Goal: Information Seeking & Learning: Learn about a topic

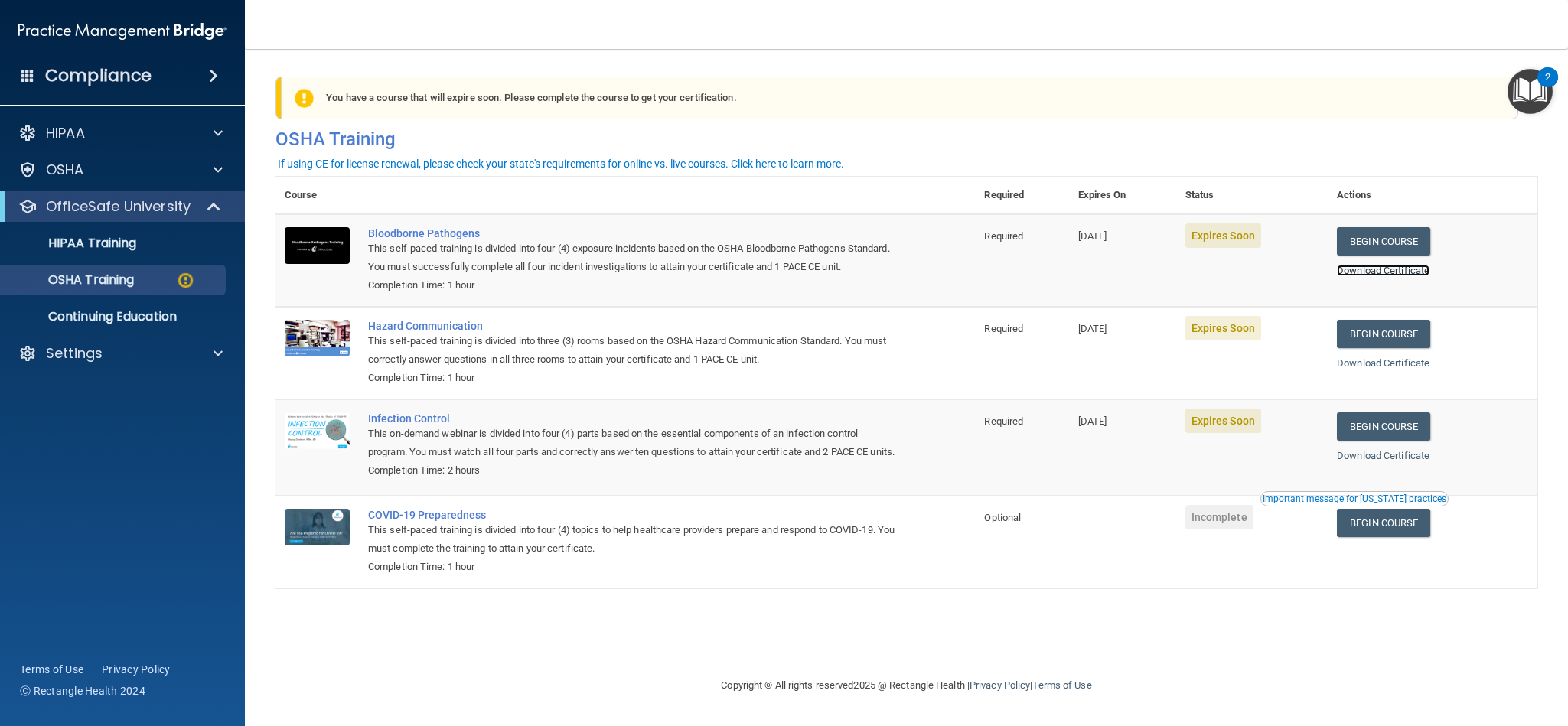
click at [1428, 267] on link "Download Certificate" at bounding box center [1384, 271] width 93 height 11
click at [1406, 246] on link "Begin Course" at bounding box center [1384, 241] width 94 height 28
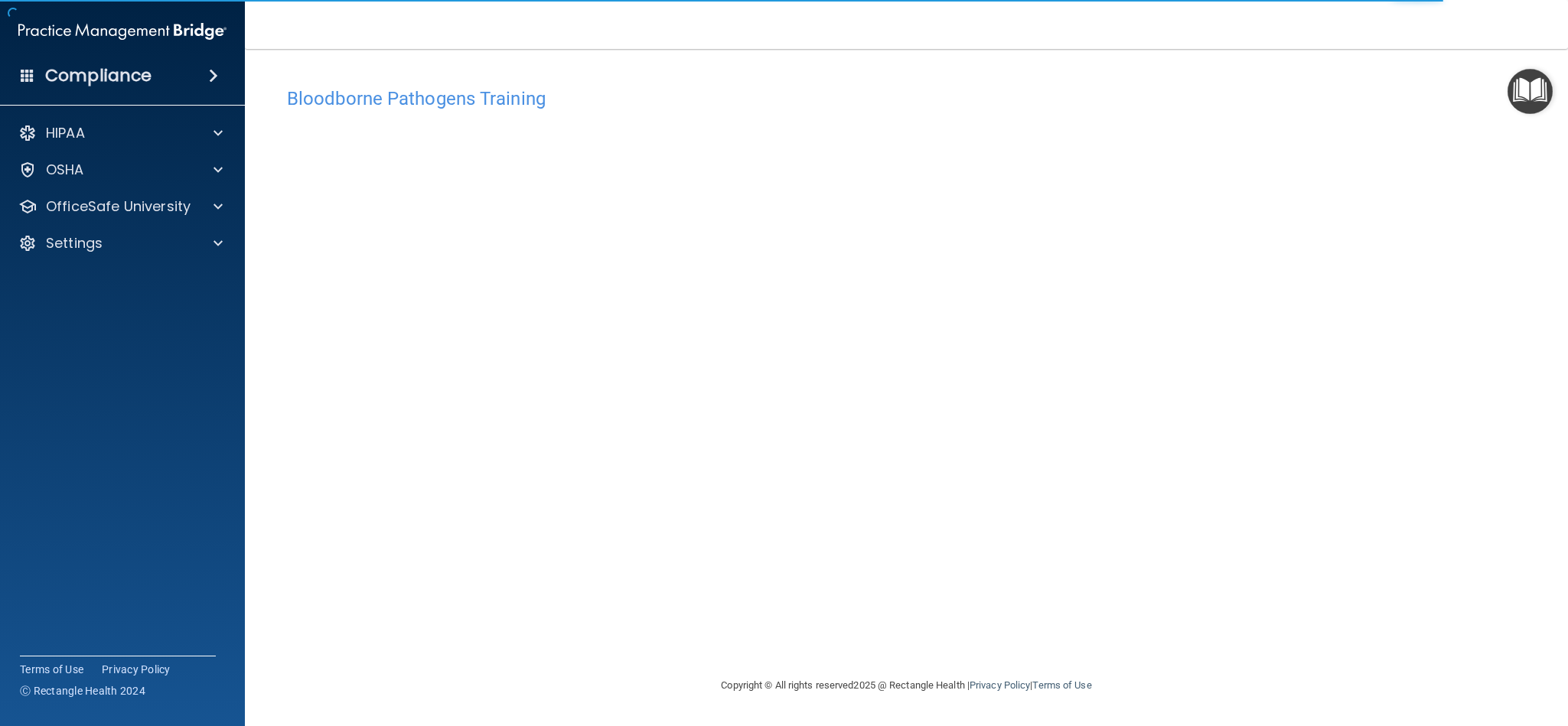
click at [1160, 106] on h4 "Bloodborne Pathogens Training" at bounding box center [907, 98] width 1239 height 20
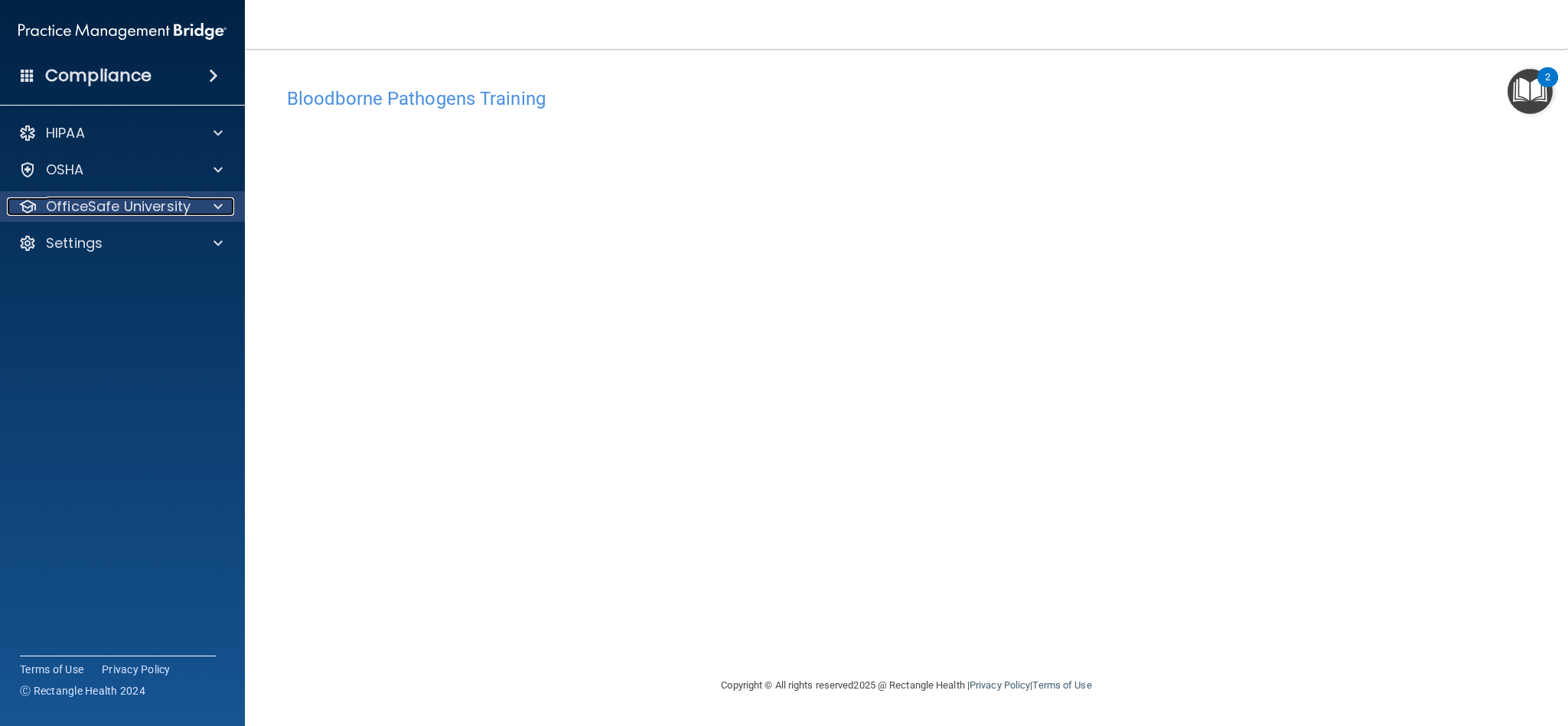
click at [106, 201] on p "OfficeSafe University" at bounding box center [118, 207] width 145 height 18
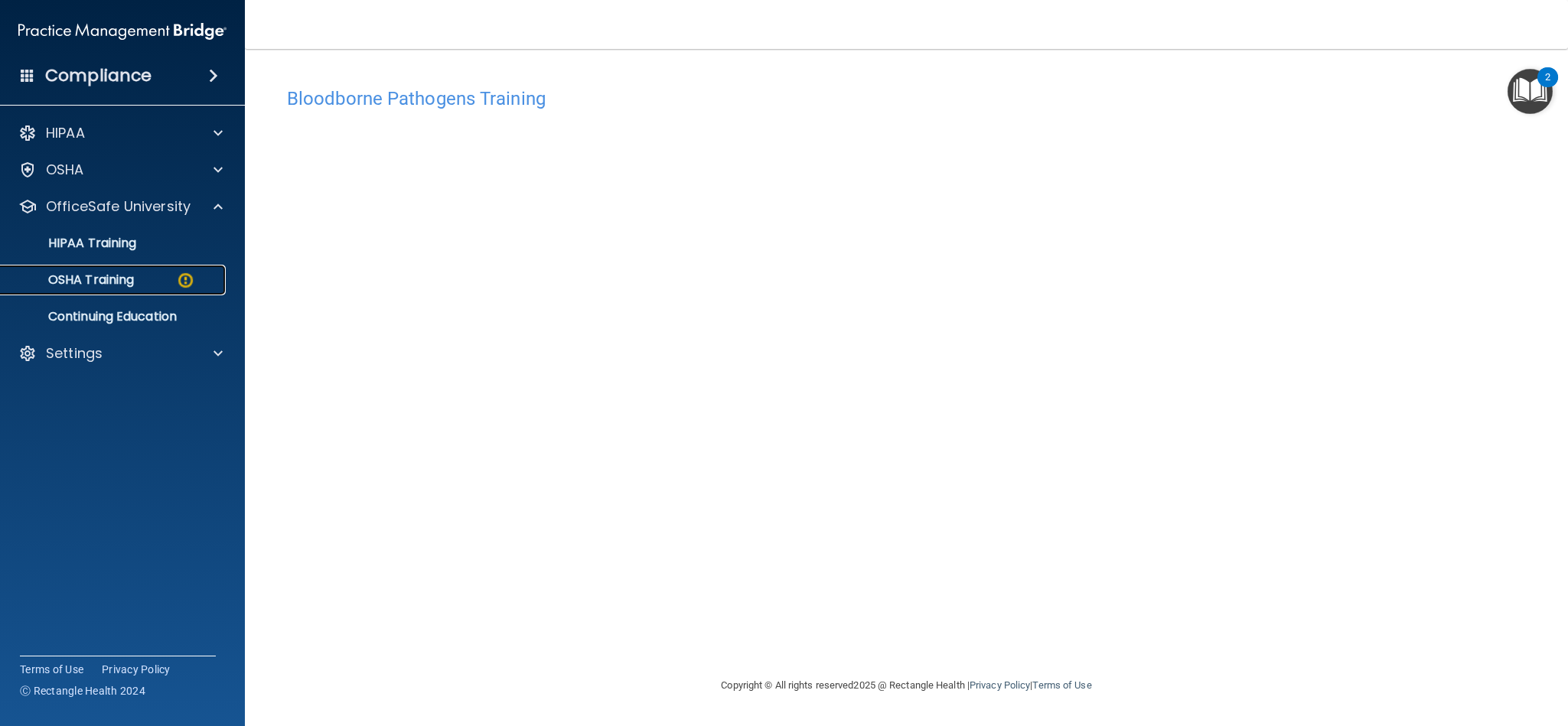
click at [133, 281] on p "OSHA Training" at bounding box center [71, 279] width 124 height 15
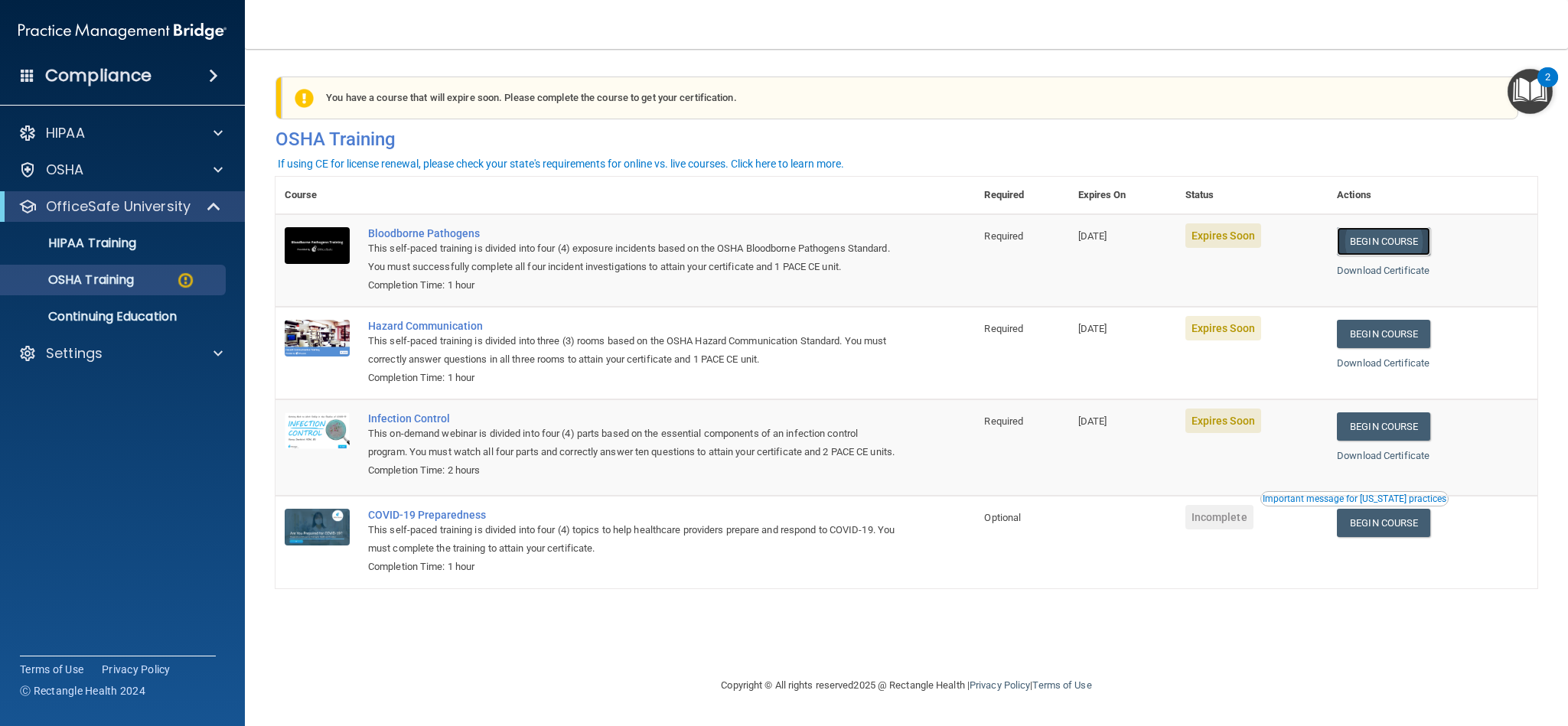
click at [1413, 246] on link "Begin Course" at bounding box center [1384, 241] width 94 height 28
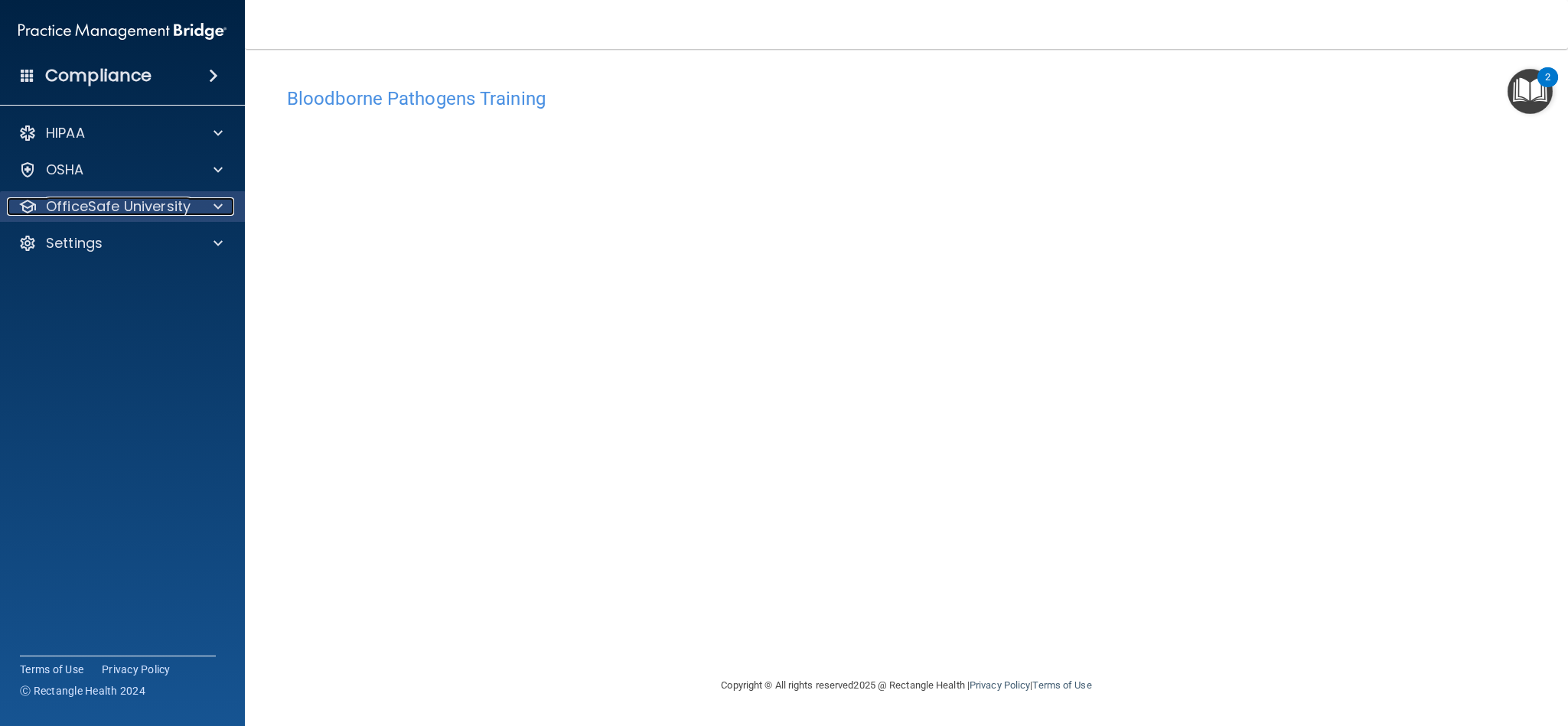
click at [131, 212] on p "OfficeSafe University" at bounding box center [118, 207] width 145 height 18
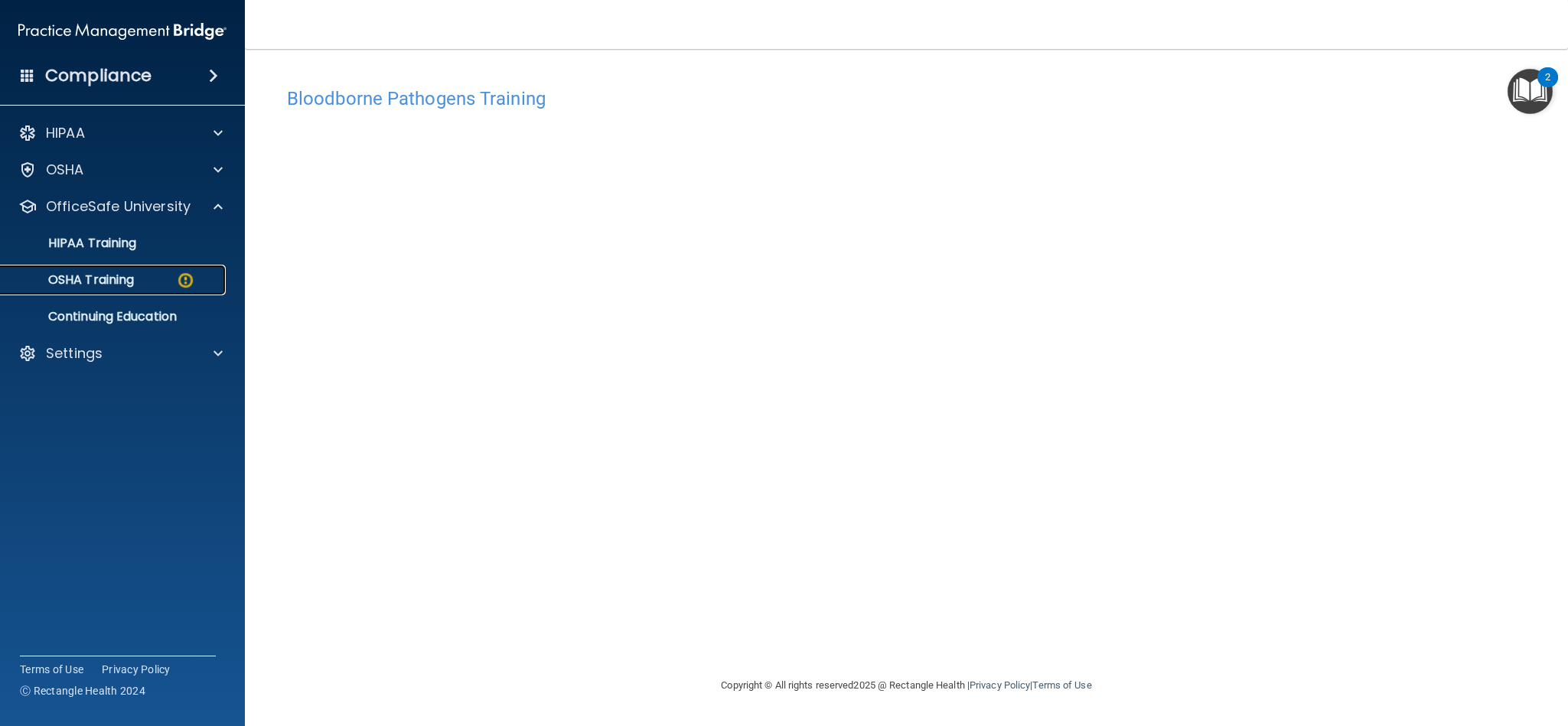
click at [122, 285] on p "OSHA Training" at bounding box center [71, 279] width 124 height 15
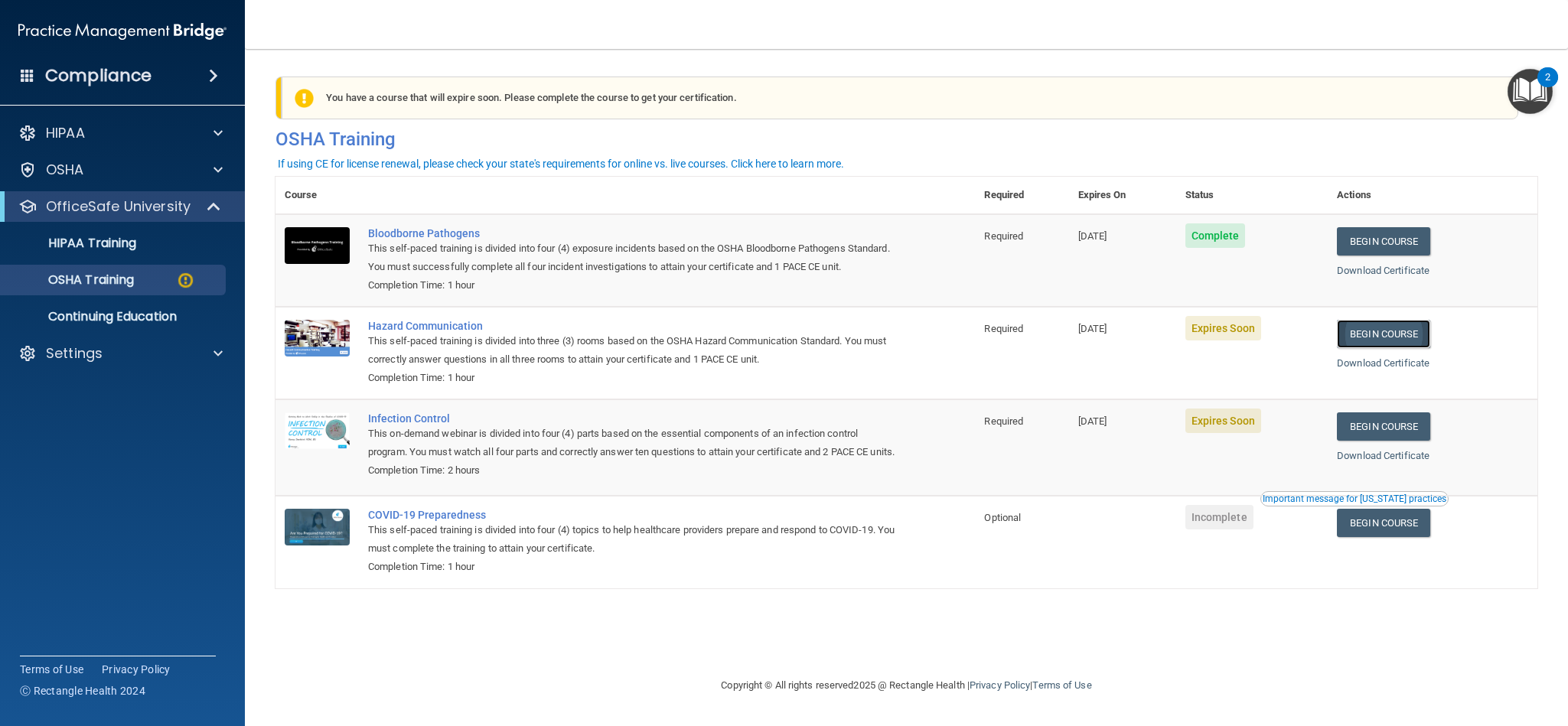
click at [1369, 334] on link "Begin Course" at bounding box center [1384, 334] width 94 height 28
click at [1140, 311] on td "09/02/2026" at bounding box center [1123, 353] width 107 height 93
click at [1146, 328] on td "09/02/2026" at bounding box center [1123, 353] width 107 height 93
click at [1374, 435] on link "Begin Course" at bounding box center [1384, 426] width 94 height 28
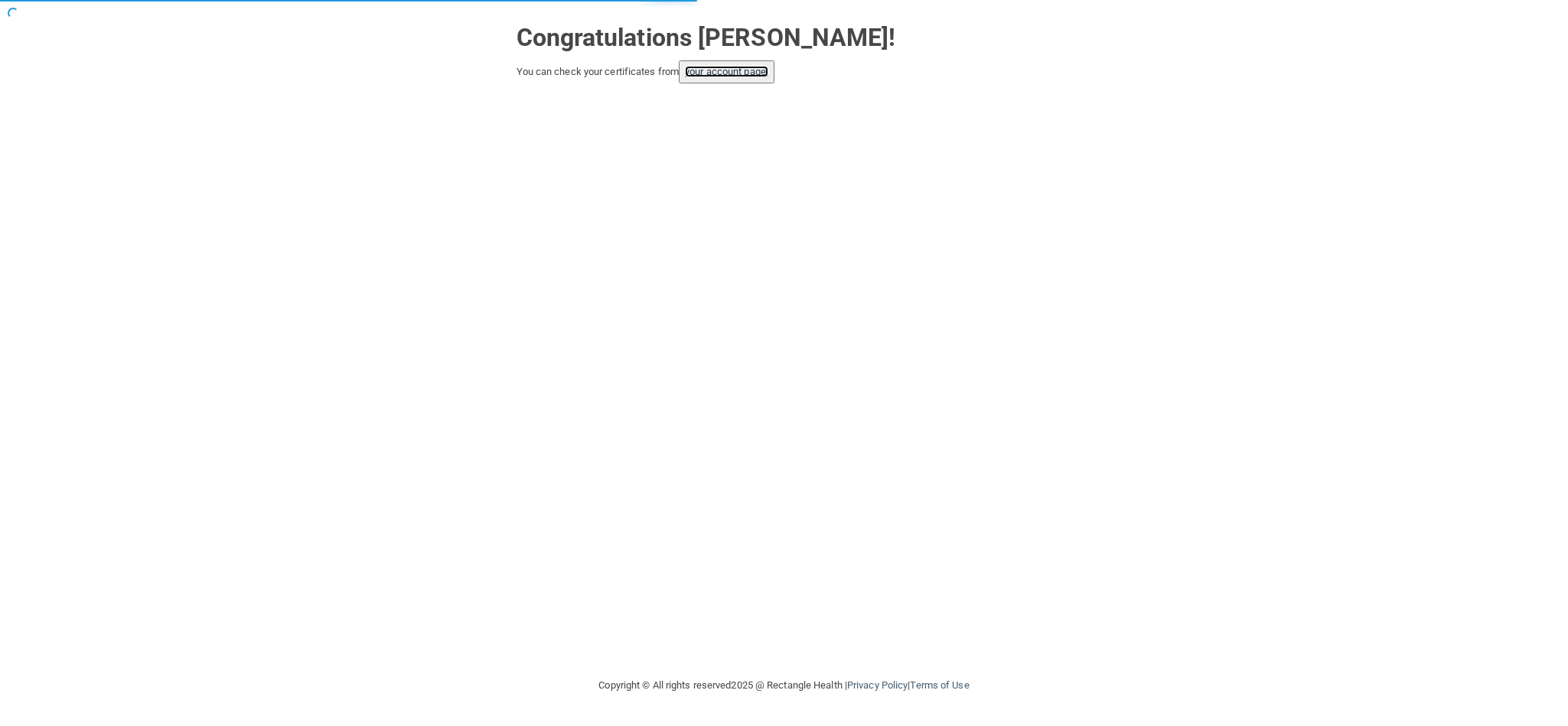
click at [749, 72] on link "your account page!" at bounding box center [727, 71] width 83 height 11
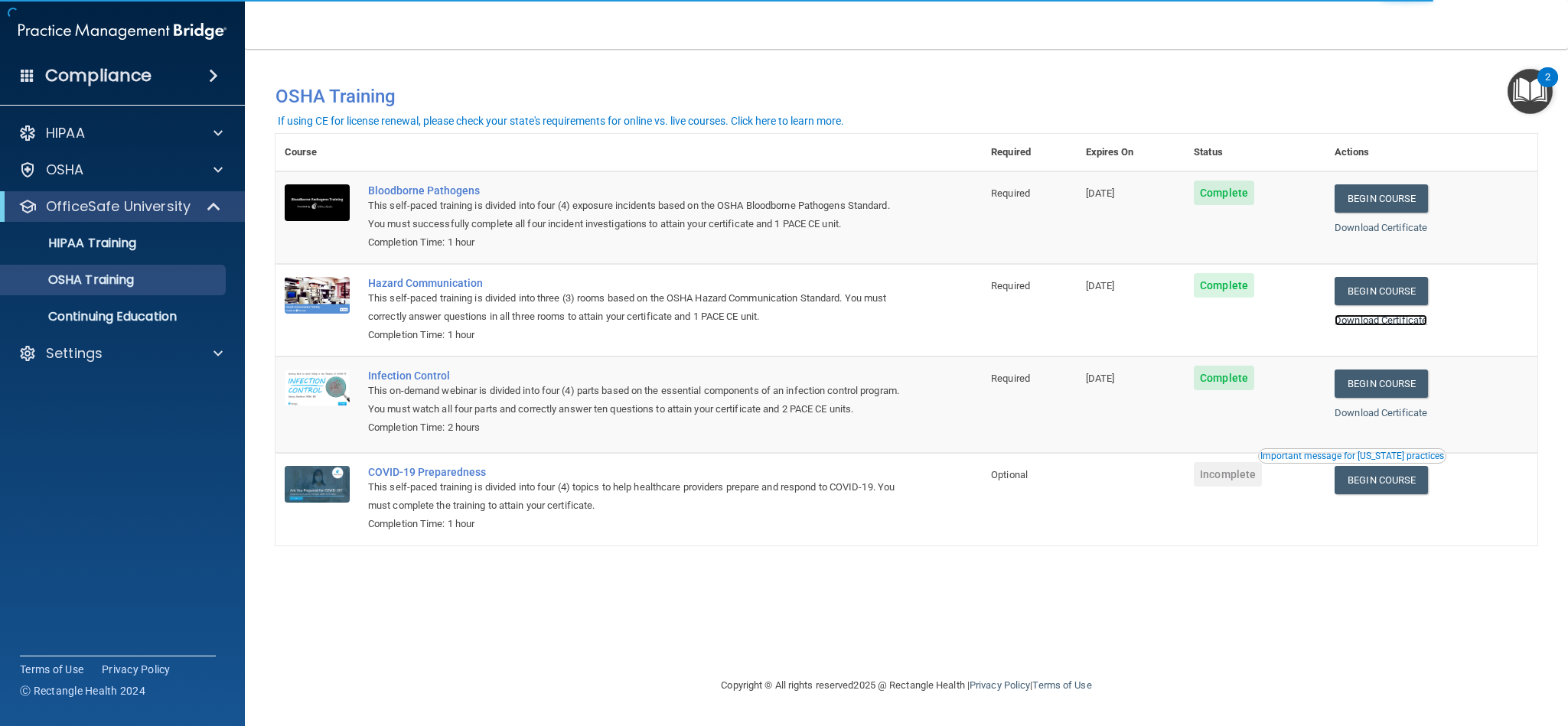
click at [1397, 320] on link "Download Certificate" at bounding box center [1382, 320] width 93 height 11
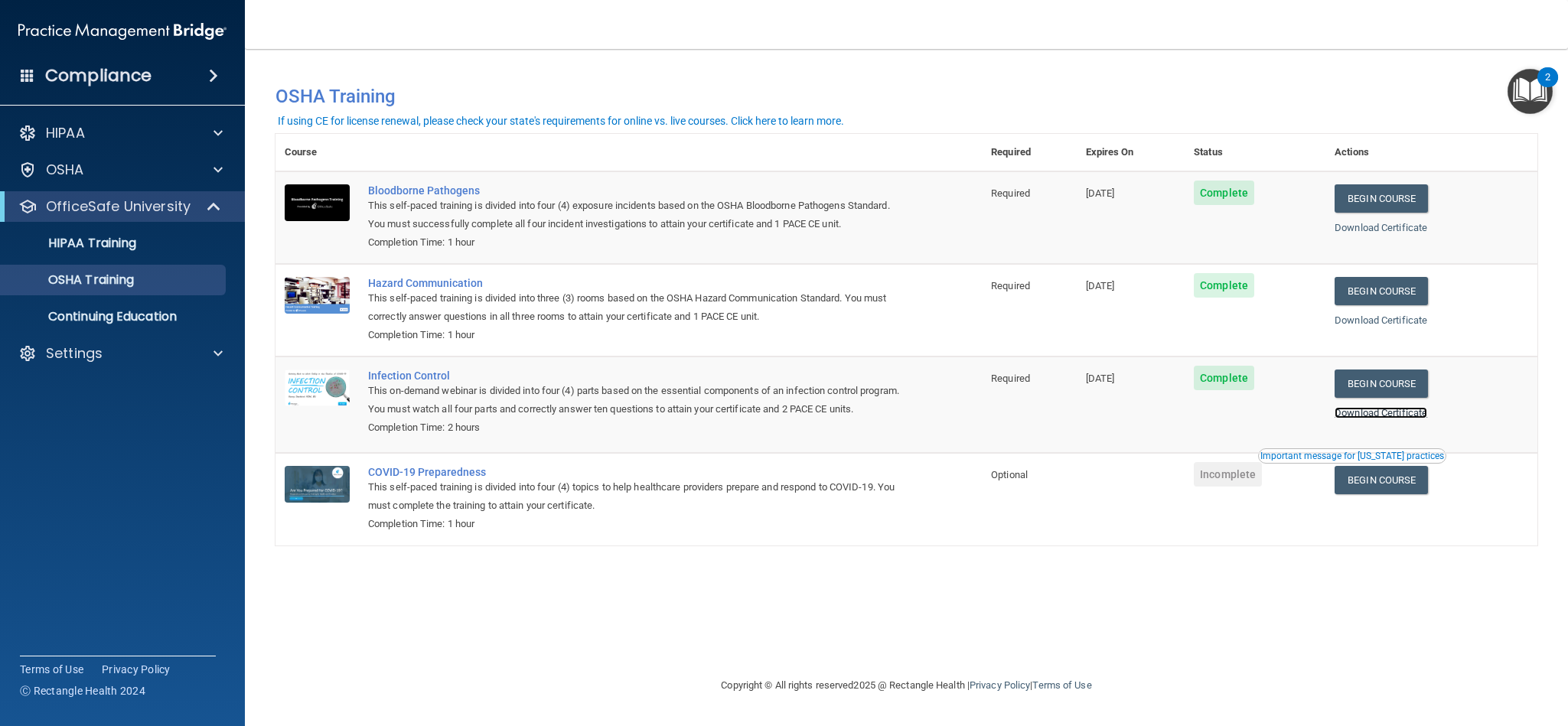
click at [1412, 418] on link "Download Certificate" at bounding box center [1382, 413] width 93 height 11
click at [106, 328] on link "Continuing Education" at bounding box center [105, 317] width 241 height 30
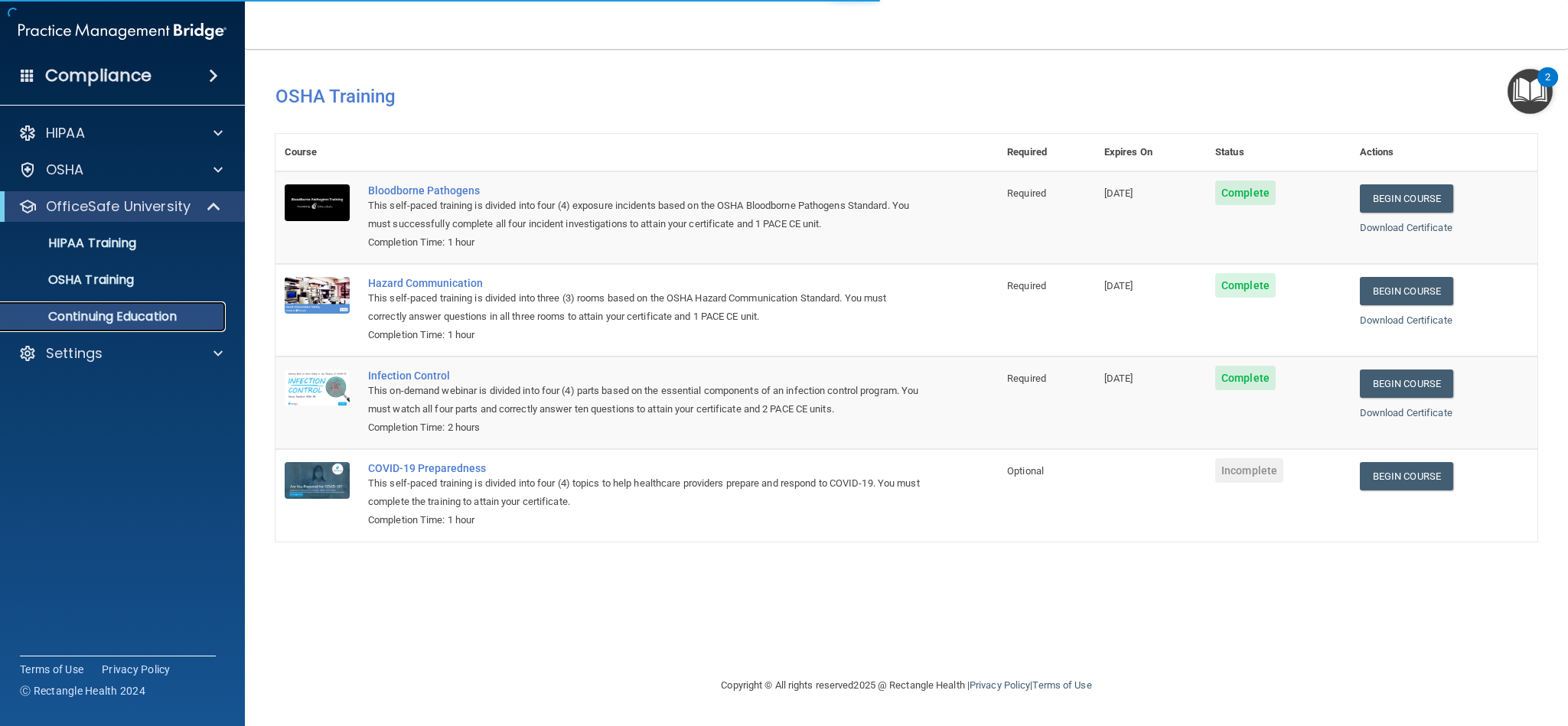
click at [106, 318] on p "Continuing Education" at bounding box center [114, 316] width 209 height 15
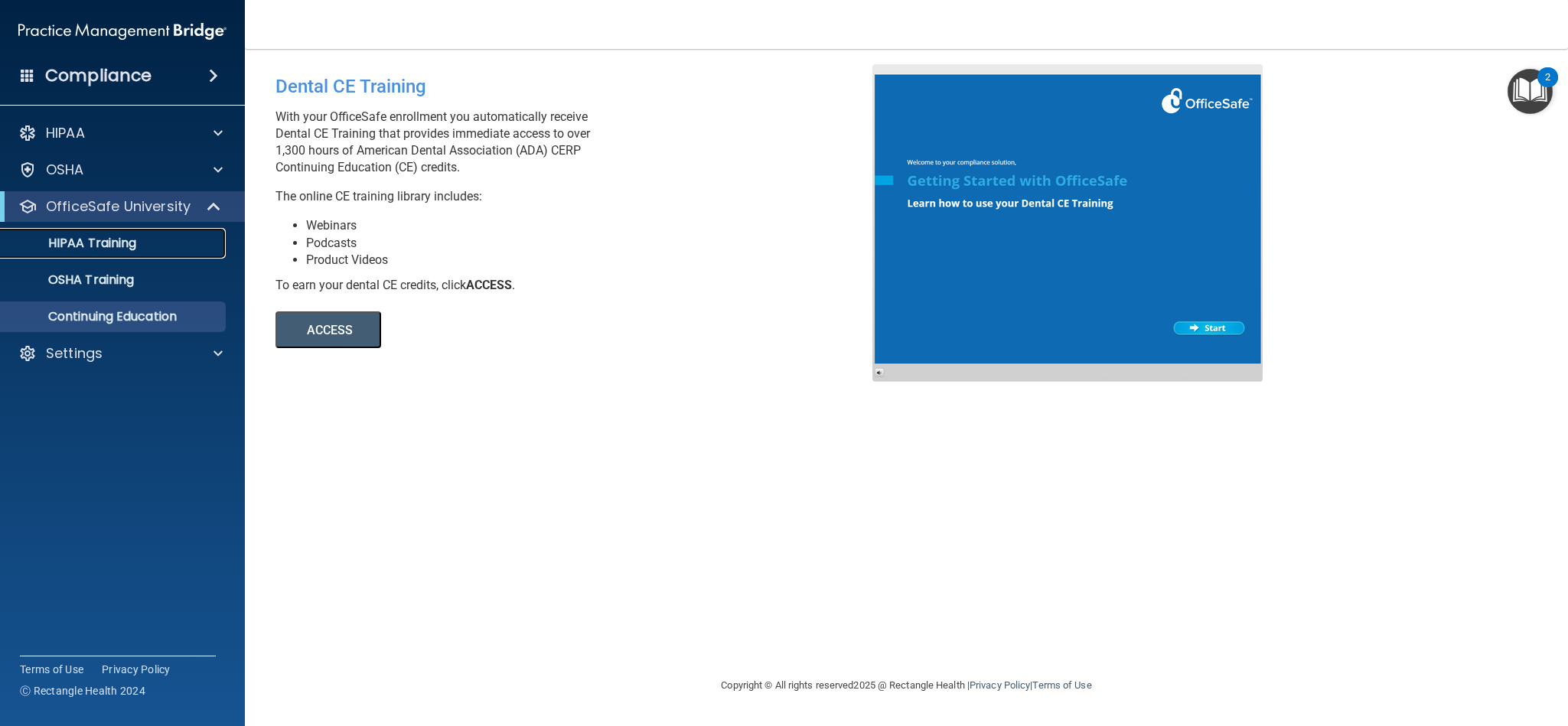
click at [99, 239] on p "HIPAA Training" at bounding box center [73, 243] width 126 height 15
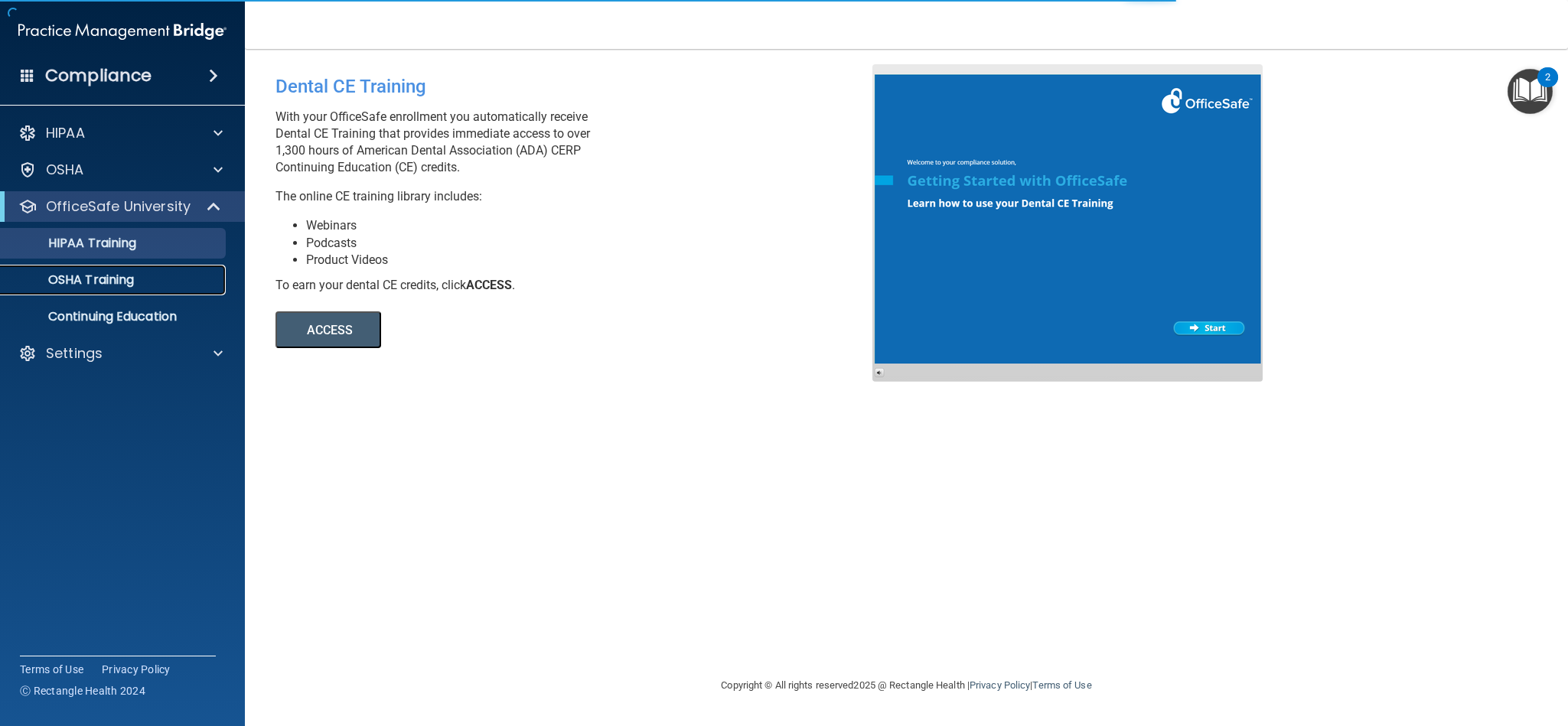
click at [114, 280] on p "OSHA Training" at bounding box center [71, 279] width 124 height 15
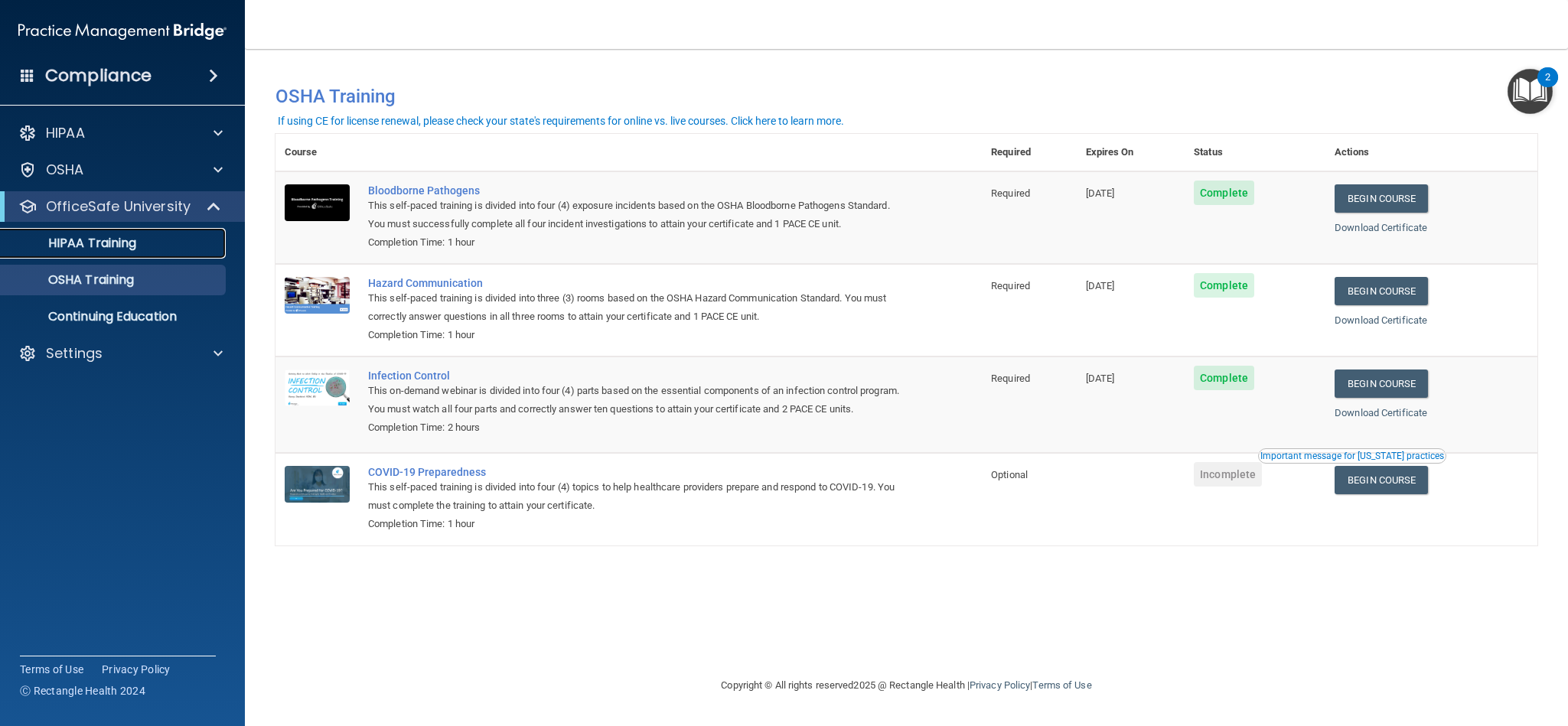
click at [113, 241] on p "HIPAA Training" at bounding box center [73, 243] width 126 height 15
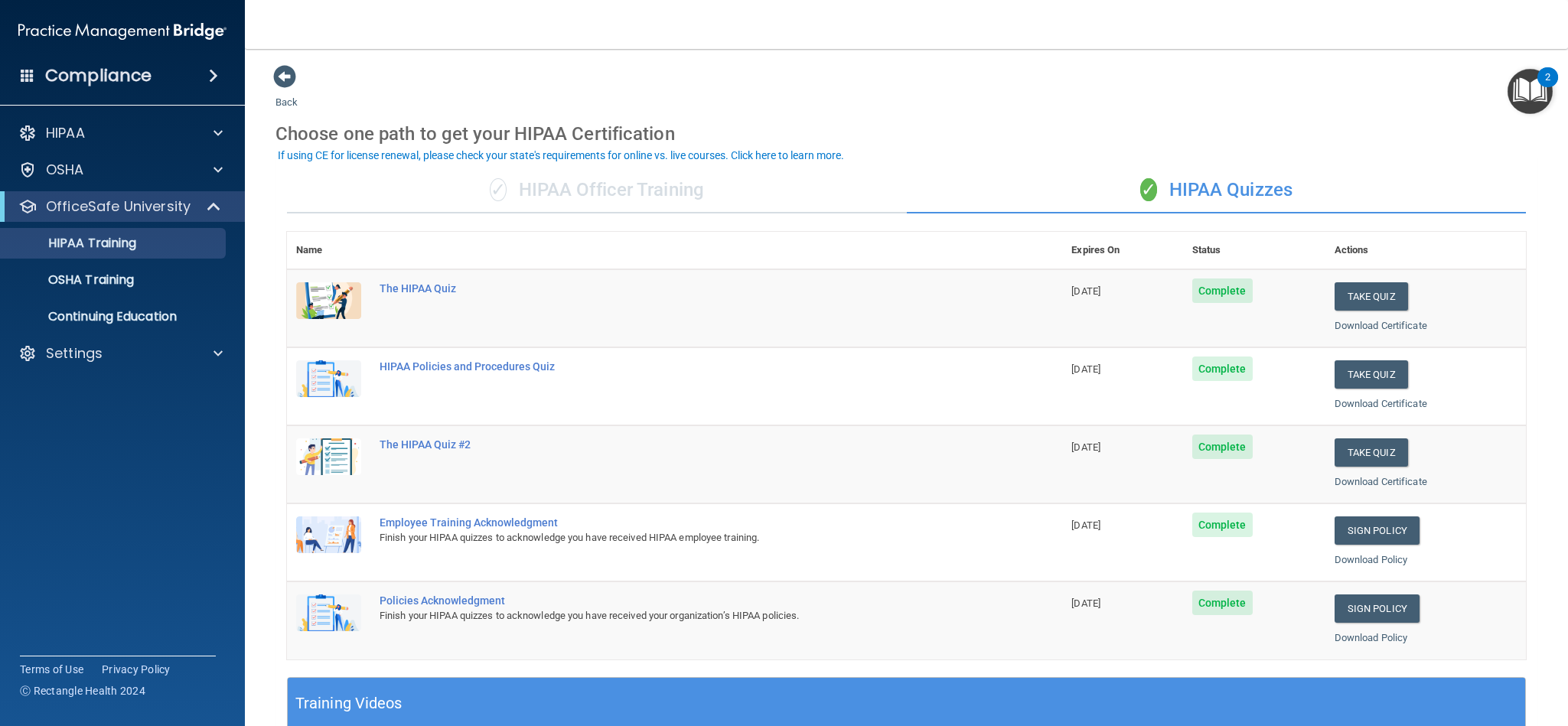
click at [559, 189] on div "✓ HIPAA Officer Training" at bounding box center [597, 190] width 620 height 46
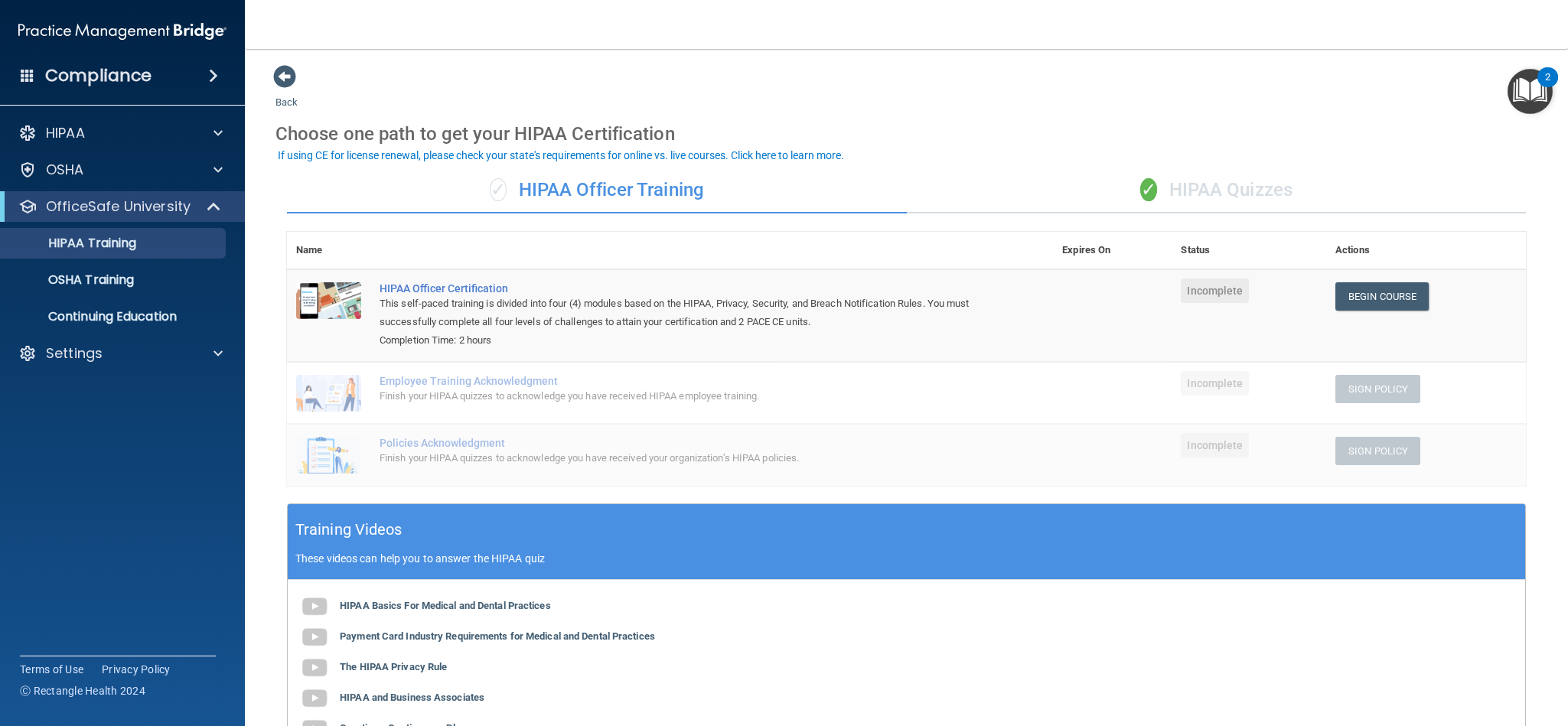
click at [1232, 173] on div "✓ HIPAA Quizzes" at bounding box center [1217, 190] width 620 height 46
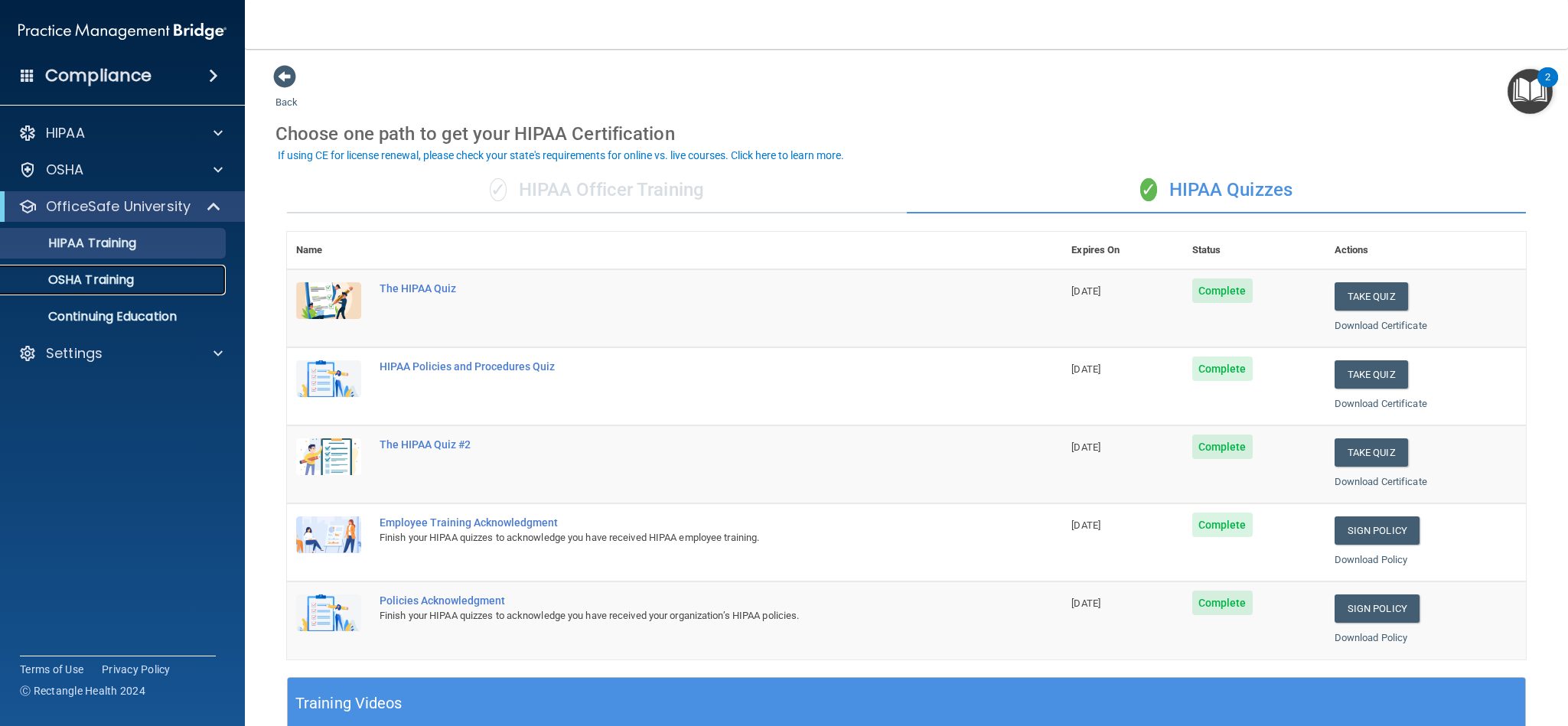
click at [71, 273] on p "OSHA Training" at bounding box center [71, 279] width 124 height 15
